Goal: Task Accomplishment & Management: Complete application form

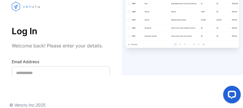
scroll to position [36, 0]
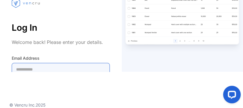
click at [33, 65] on Address-inputemail "email" at bounding box center [61, 69] width 98 height 13
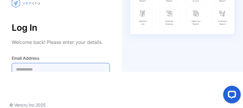
type Address-inputemail "**********"
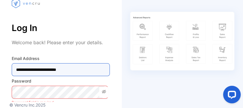
scroll to position [70, 0]
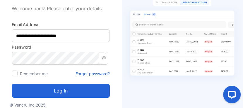
click at [103, 56] on icon at bounding box center [103, 57] width 5 height 5
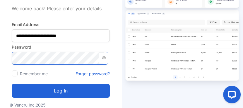
click at [0, 43] on html "**********" at bounding box center [121, 54] width 243 height 108
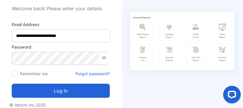
click at [61, 92] on button "Log in" at bounding box center [61, 91] width 98 height 14
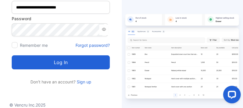
scroll to position [0, 0]
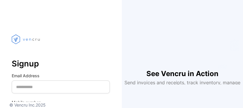
type input "***"
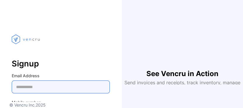
click at [33, 86] on Address-inputemail "email" at bounding box center [61, 86] width 98 height 13
type Address-inputemail "**********"
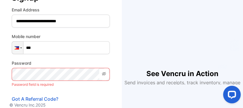
scroll to position [94, 0]
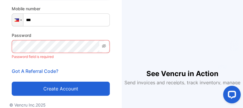
click at [63, 22] on input "***" at bounding box center [61, 19] width 98 height 13
type input "**********"
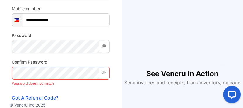
click at [105, 46] on icon at bounding box center [103, 46] width 5 height 5
click at [103, 71] on icon at bounding box center [103, 72] width 5 height 5
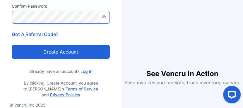
scroll to position [162, 0]
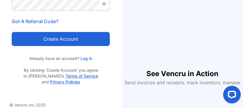
click at [63, 37] on button "Create account" at bounding box center [61, 39] width 98 height 14
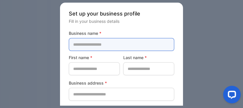
click at [97, 44] on name-inputcompanyname "text" at bounding box center [121, 44] width 105 height 13
click at [98, 39] on name-inputcompanyname "text" at bounding box center [121, 44] width 105 height 13
click at [96, 44] on name-inputcompanyname "text" at bounding box center [121, 44] width 105 height 13
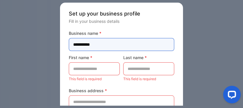
type name-inputcompanyname "**********"
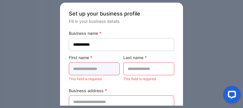
click at [95, 71] on name-inputfirstname "text" at bounding box center [94, 68] width 51 height 13
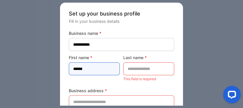
type name-inputfirstname "******"
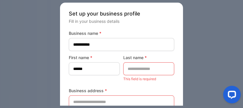
click at [107, 78] on div "First name * ******" at bounding box center [94, 68] width 51 height 28
click at [140, 67] on name-inputlastname "text" at bounding box center [148, 68] width 51 height 13
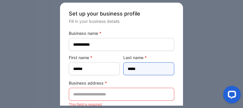
type name-inputlastname "*****"
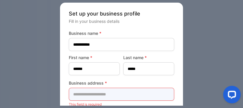
click at [131, 89] on address-inputaddress "text" at bounding box center [121, 94] width 105 height 13
click at [129, 94] on address-inputaddress "text" at bounding box center [121, 94] width 105 height 13
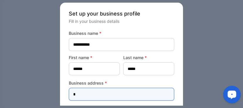
drag, startPoint x: 97, startPoint y: 94, endPoint x: 54, endPoint y: 91, distance: 43.1
click at [55, 91] on div "**********" at bounding box center [121, 54] width 243 height 108
click at [164, 89] on address-inputaddress "**********" at bounding box center [121, 94] width 105 height 13
type address-inputaddress "**********"
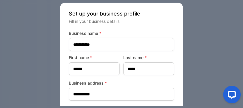
scroll to position [66, 0]
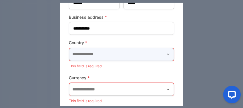
click at [130, 53] on input "text" at bounding box center [121, 54] width 105 height 13
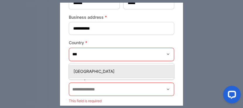
click at [141, 71] on p "[GEOGRAPHIC_DATA]" at bounding box center [122, 71] width 98 height 6
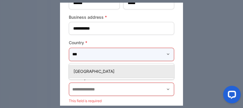
type input "**********"
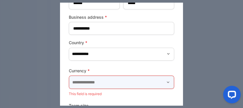
click at [136, 80] on input "text" at bounding box center [121, 82] width 105 height 13
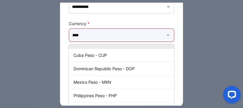
scroll to position [53, 0]
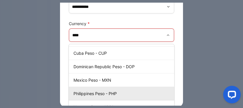
click at [125, 89] on div "Philippines Peso - PHP" at bounding box center [121, 93] width 105 height 8
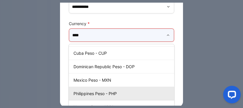
type input "**********"
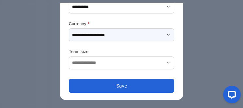
scroll to position [107, 0]
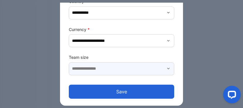
click at [137, 71] on input "text" at bounding box center [121, 68] width 105 height 13
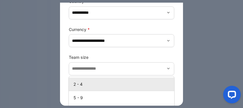
click at [79, 85] on p "2 - 4" at bounding box center [122, 84] width 98 height 6
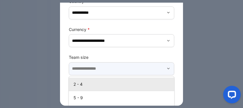
type input "*****"
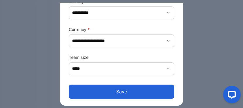
click at [119, 95] on button "Save" at bounding box center [121, 91] width 105 height 14
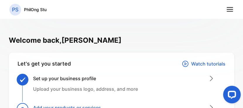
drag, startPoint x: 241, startPoint y: 27, endPoint x: 242, endPoint y: 31, distance: 4.5
click at [229, 11] on icon at bounding box center [230, 10] width 8 height 8
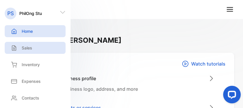
click at [30, 52] on div "Sales" at bounding box center [35, 48] width 61 height 12
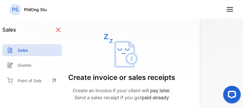
scroll to position [149, 0]
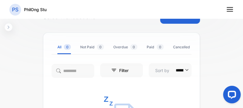
scroll to position [0, 0]
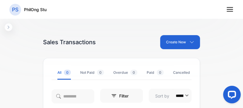
click at [12, 11] on p "PS" at bounding box center [15, 10] width 6 height 8
click at [30, 11] on p "PhilOng Stu" at bounding box center [35, 9] width 23 height 6
click at [8, 26] on icon "button" at bounding box center [8, 27] width 5 height 5
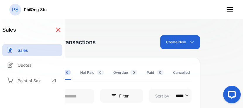
click at [230, 10] on icon at bounding box center [230, 10] width 8 height 8
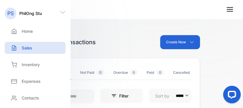
click at [227, 10] on icon at bounding box center [230, 10] width 8 height 8
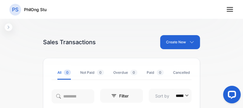
click at [227, 10] on icon at bounding box center [230, 10] width 8 height 8
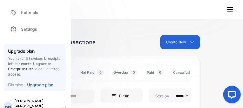
scroll to position [127, 0]
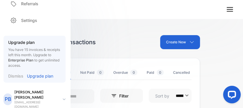
click at [14, 74] on p "Dismiss" at bounding box center [15, 76] width 15 height 6
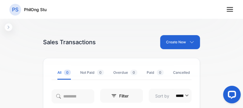
click at [13, 30] on div "**********" at bounding box center [121, 68] width 243 height 136
click at [8, 28] on icon "button" at bounding box center [9, 27] width 2 height 3
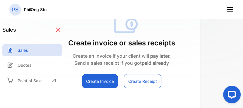
scroll to position [149, 0]
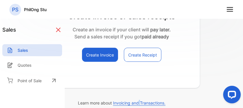
click at [138, 101] on span "Invoicing and Transactions." at bounding box center [139, 102] width 52 height 5
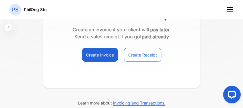
click at [228, 5] on nav "PS PhilOng Stu" at bounding box center [121, 9] width 243 height 19
click at [228, 8] on icon at bounding box center [230, 10] width 8 height 8
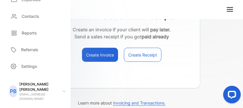
scroll to position [74, 0]
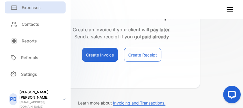
click at [39, 9] on p "Expenses" at bounding box center [31, 7] width 19 height 6
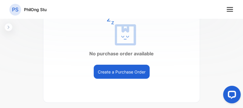
scroll to position [117, 0]
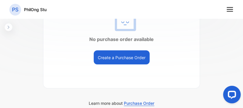
click at [228, 11] on line at bounding box center [229, 11] width 6 height 0
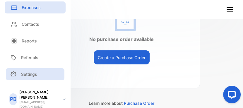
click at [32, 76] on p "Settings" at bounding box center [29, 74] width 16 height 6
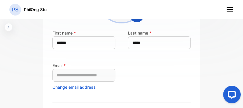
click at [8, 28] on icon "button" at bounding box center [8, 27] width 5 height 5
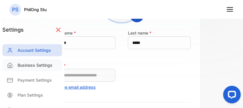
click at [41, 64] on p "Business Settings" at bounding box center [35, 65] width 35 height 6
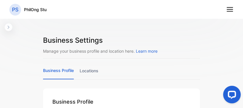
click at [228, 10] on icon at bounding box center [230, 10] width 8 height 8
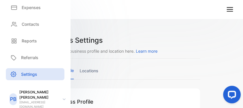
click at [24, 93] on p "[PERSON_NAME]" at bounding box center [38, 94] width 39 height 11
click at [25, 94] on p "[PERSON_NAME]" at bounding box center [38, 94] width 39 height 11
click at [16, 95] on p "PB" at bounding box center [13, 99] width 6 height 8
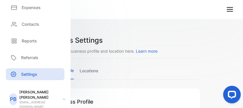
click at [16, 95] on p "PB" at bounding box center [13, 99] width 6 height 8
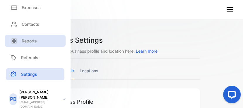
click at [26, 43] on p "Reports" at bounding box center [29, 41] width 15 height 6
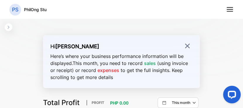
drag, startPoint x: 209, startPoint y: 32, endPoint x: 207, endPoint y: 42, distance: 10.0
click at [207, 43] on div "report Business Overview Reports Bank Accounts Budget Planning Advanced Account…" at bounding box center [121, 68] width 243 height 136
drag, startPoint x: 208, startPoint y: 34, endPoint x: 208, endPoint y: 40, distance: 6.1
click at [207, 48] on div "report Business Overview Reports Bank Accounts Budget Planning Advanced Account…" at bounding box center [121, 68] width 243 height 136
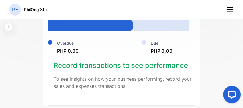
scroll to position [505, 0]
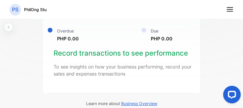
click at [78, 49] on h4 "Record transactions to see performance" at bounding box center [123, 53] width 141 height 11
click at [231, 9] on line at bounding box center [229, 9] width 6 height 0
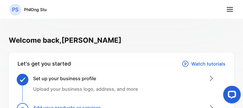
click at [237, 11] on nav "PS PhilOng Stu" at bounding box center [121, 9] width 243 height 19
click at [220, 8] on nav "PS PhilOng Stu" at bounding box center [121, 9] width 243 height 19
click at [228, 10] on icon at bounding box center [230, 10] width 8 height 8
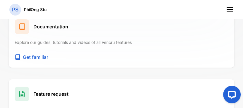
scroll to position [514, 0]
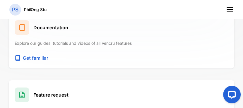
click at [19, 53] on button "Get familiar" at bounding box center [121, 58] width 213 height 10
